Goal: Navigation & Orientation: Go to known website

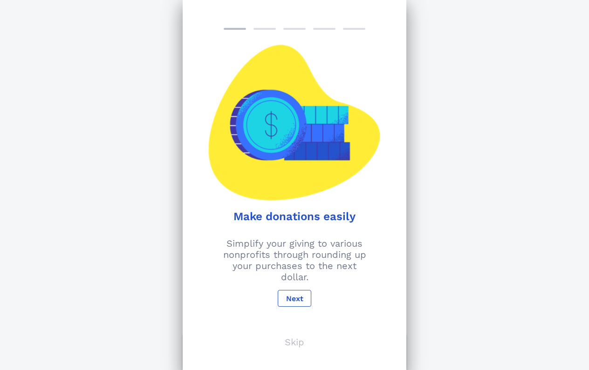
click at [301, 341] on p "Skip" at bounding box center [295, 342] width 20 height 11
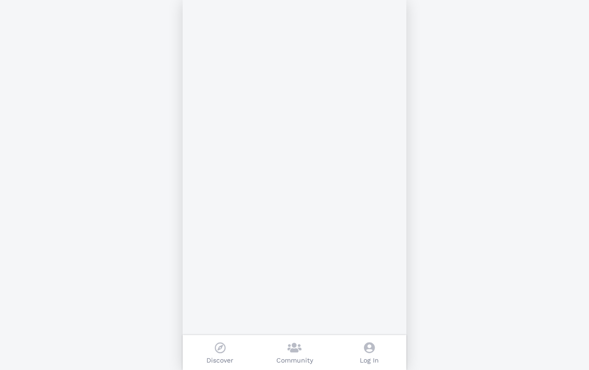
click at [223, 352] on icon at bounding box center [220, 347] width 11 height 11
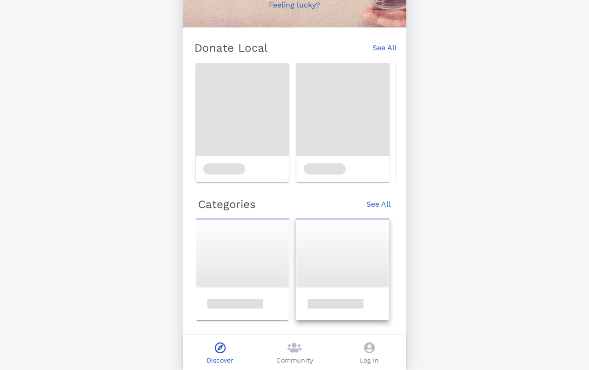
scroll to position [133, 0]
click at [366, 352] on icon at bounding box center [369, 347] width 11 height 11
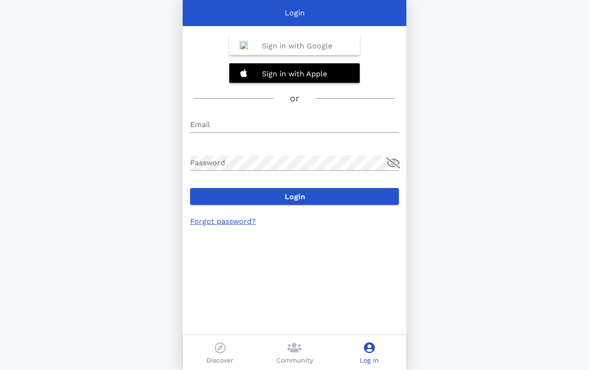
click at [428, 92] on div "Login Sign in with Google Sign in with Apple or Email Password Login Forgot pas…" at bounding box center [294, 185] width 589 height 370
